Goal: Task Accomplishment & Management: Complete application form

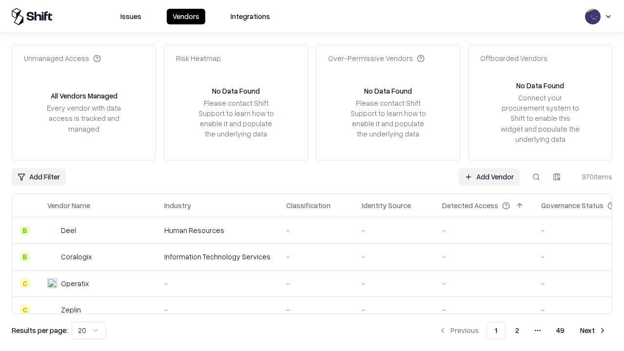
click at [489, 177] on link "Add Vendor" at bounding box center [489, 177] width 61 height 18
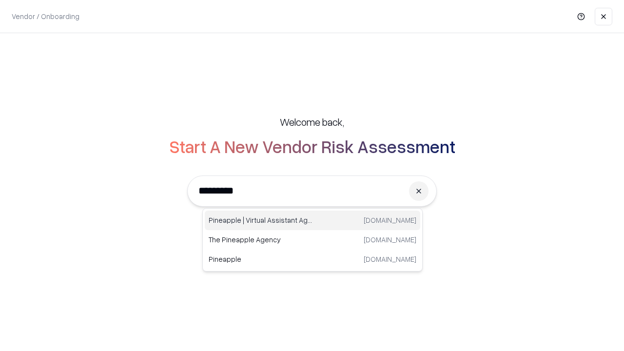
click at [313, 220] on div "Pineapple | Virtual Assistant Agency trypineapple.com" at bounding box center [313, 221] width 216 height 20
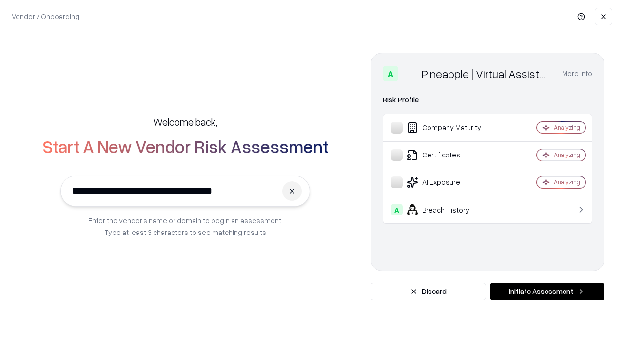
type input "**********"
click at [547, 292] on button "Initiate Assessment" at bounding box center [547, 292] width 115 height 18
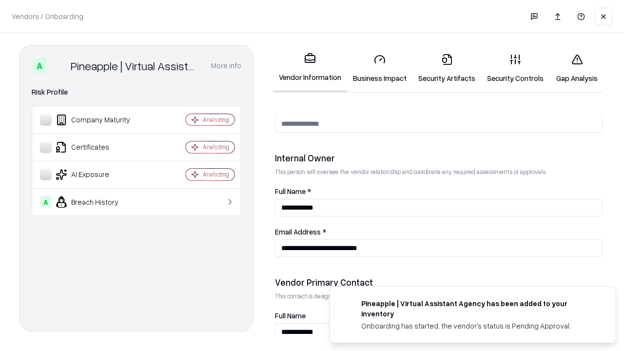
scroll to position [505, 0]
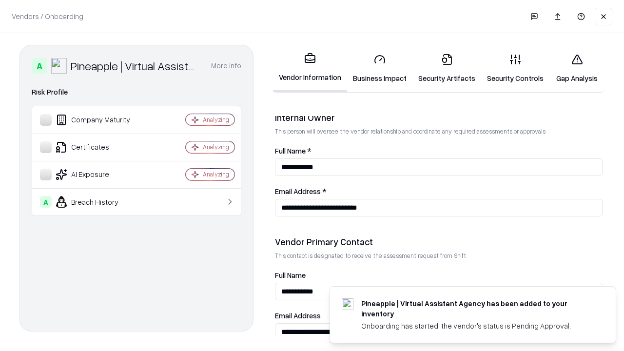
click at [380, 68] on link "Business Impact" at bounding box center [379, 68] width 65 height 45
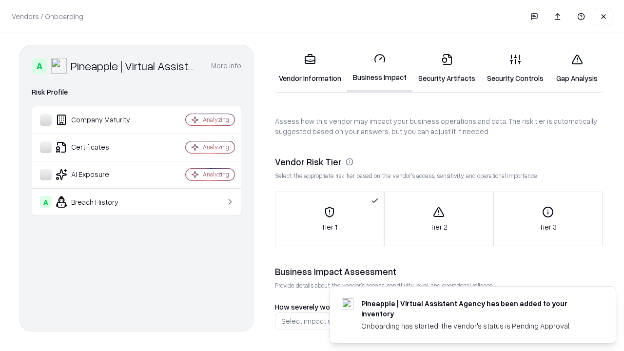
click at [447, 68] on link "Security Artifacts" at bounding box center [447, 68] width 69 height 45
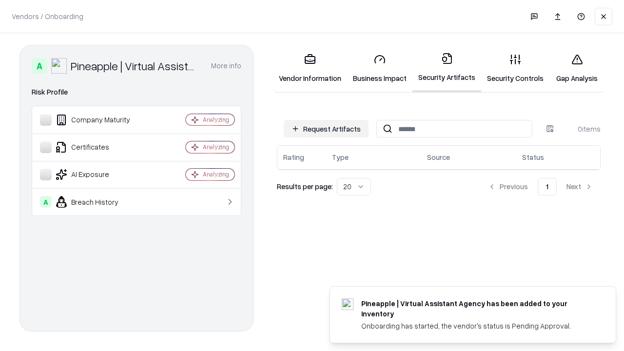
click at [326, 129] on button "Request Artifacts" at bounding box center [326, 129] width 85 height 18
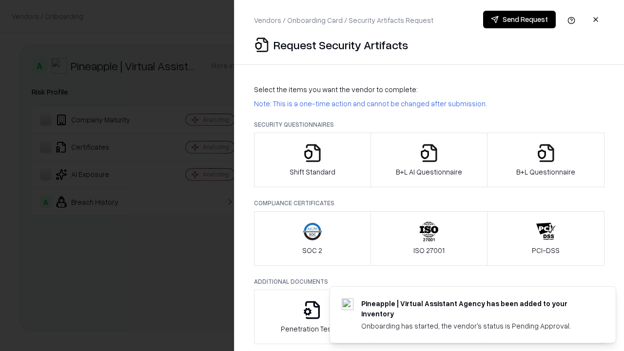
click at [312, 160] on icon "button" at bounding box center [313, 153] width 20 height 20
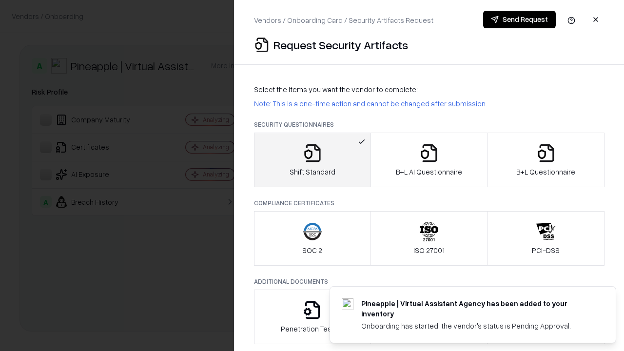
click at [519, 20] on button "Send Request" at bounding box center [519, 20] width 73 height 18
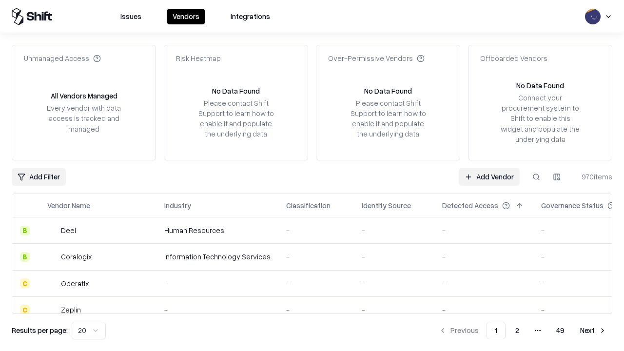
click at [537, 177] on button at bounding box center [537, 177] width 18 height 18
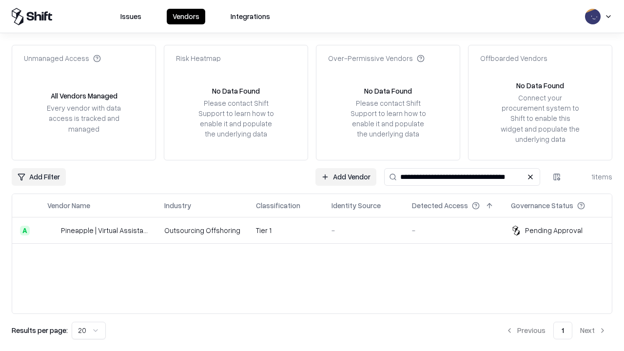
type input "**********"
click at [318, 230] on td "Tier 1" at bounding box center [286, 231] width 76 height 26
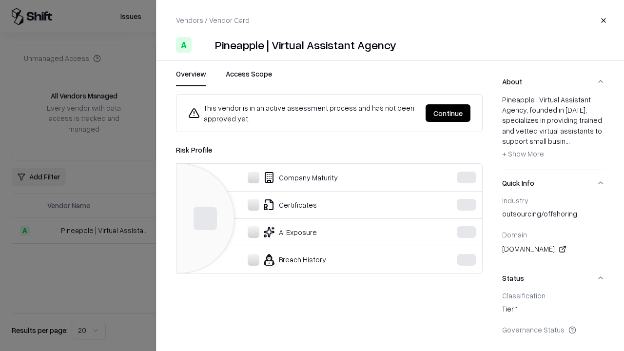
click at [448, 113] on button "Continue" at bounding box center [448, 113] width 45 height 18
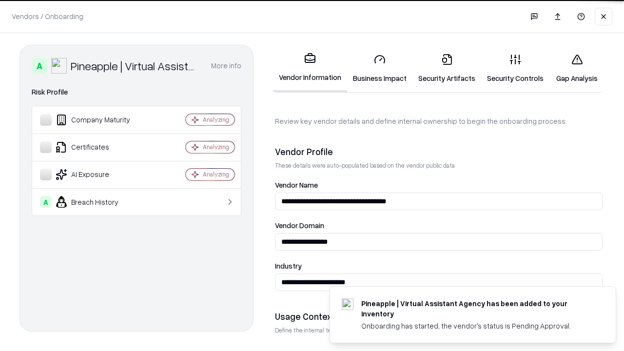
click at [447, 68] on link "Security Artifacts" at bounding box center [447, 68] width 69 height 45
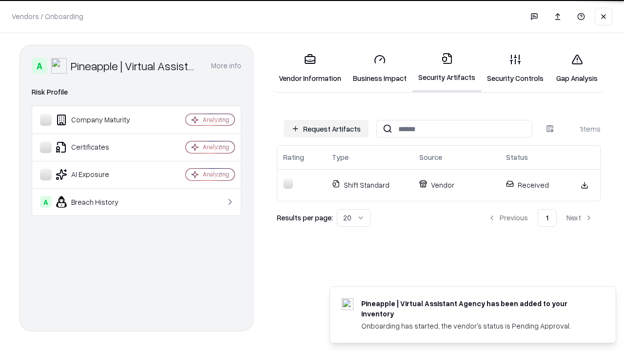
click at [577, 68] on link "Gap Analysis" at bounding box center [577, 68] width 55 height 45
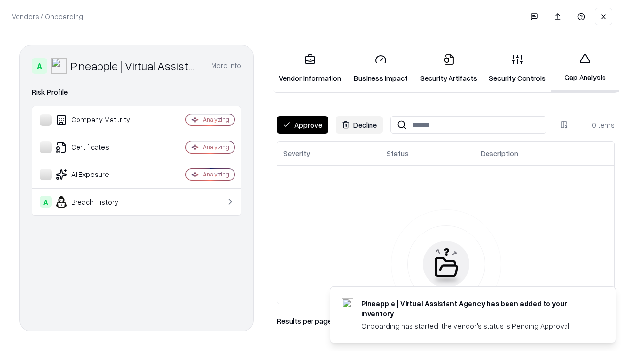
click at [302, 125] on button "Approve" at bounding box center [302, 125] width 51 height 18
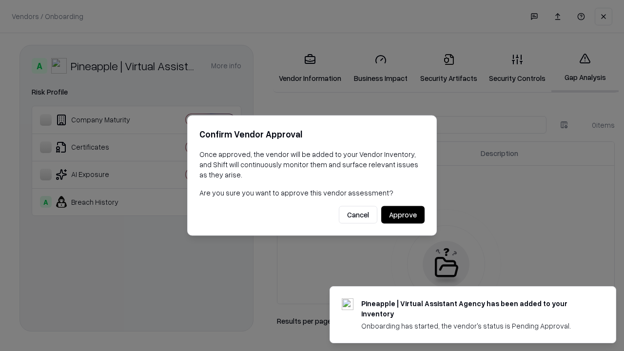
click at [403, 215] on button "Approve" at bounding box center [402, 215] width 43 height 18
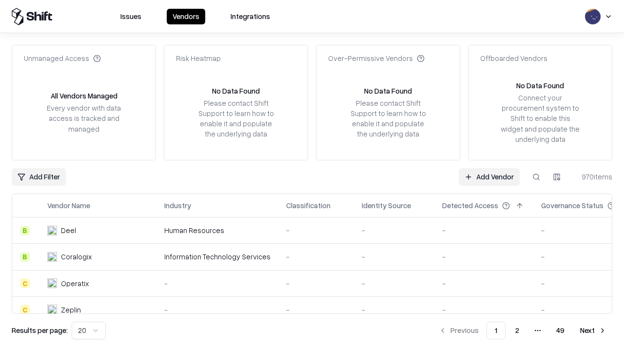
type input "**********"
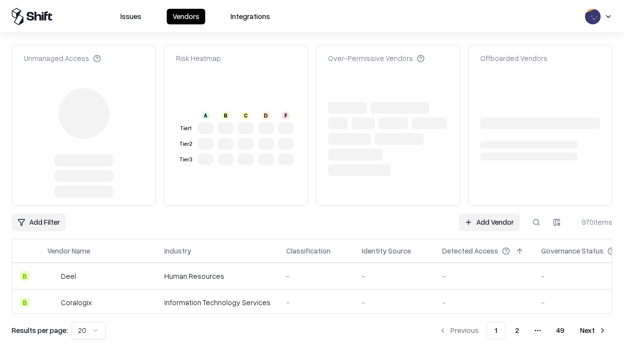
click at [489, 222] on link "Add Vendor" at bounding box center [489, 223] width 61 height 18
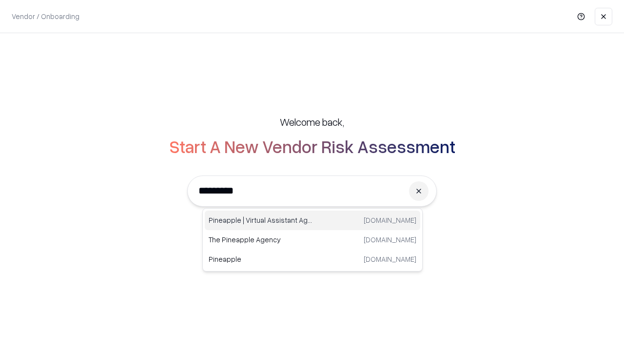
click at [313, 220] on div "Pineapple | Virtual Assistant Agency trypineapple.com" at bounding box center [313, 221] width 216 height 20
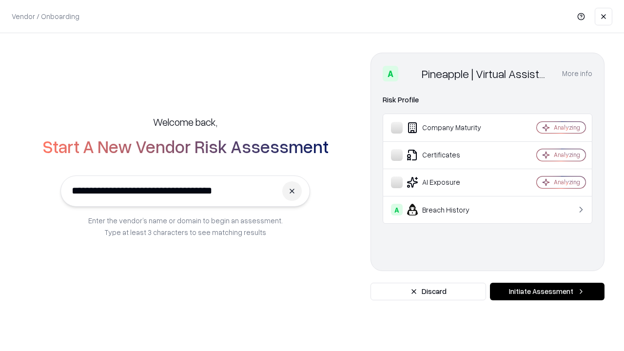
type input "**********"
click at [547, 292] on button "Initiate Assessment" at bounding box center [547, 292] width 115 height 18
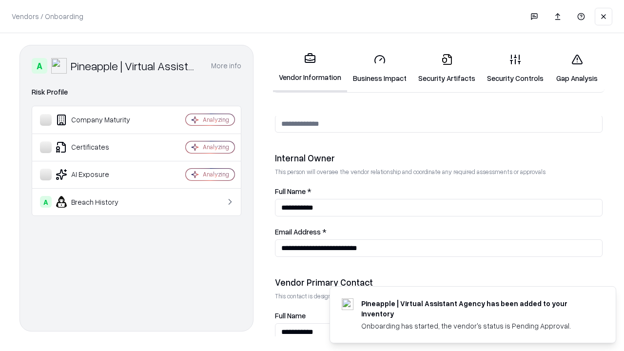
scroll to position [505, 0]
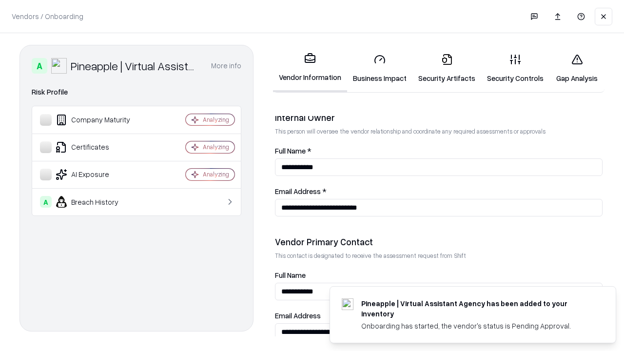
click at [577, 68] on link "Gap Analysis" at bounding box center [577, 68] width 55 height 45
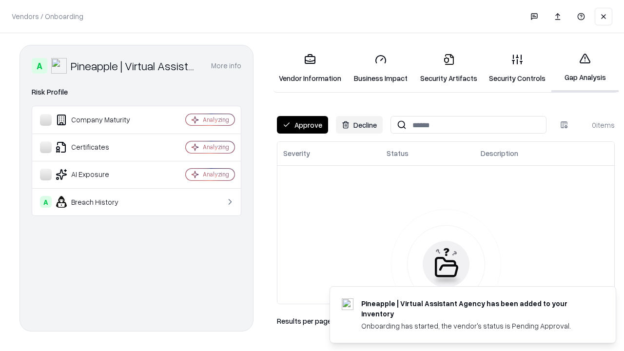
click at [302, 125] on button "Approve" at bounding box center [302, 125] width 51 height 18
